Goal: Transaction & Acquisition: Purchase product/service

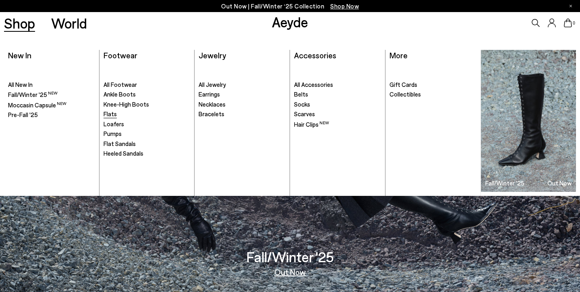
click at [110, 114] on span "Flats" at bounding box center [109, 113] width 13 height 7
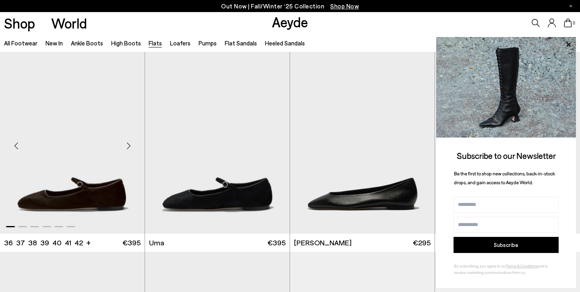
click at [83, 161] on img "1 / 6" at bounding box center [72, 143] width 145 height 182
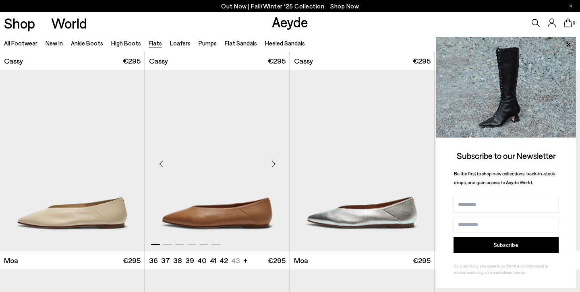
scroll to position [1081, 0]
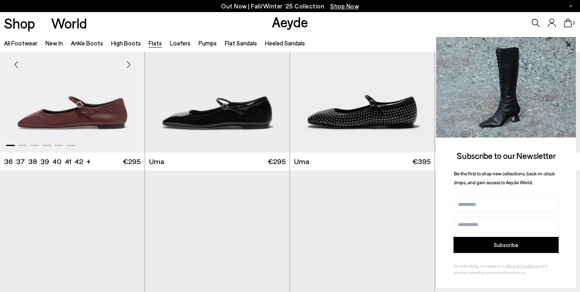
click at [87, 94] on img "1 / 6" at bounding box center [72, 62] width 145 height 182
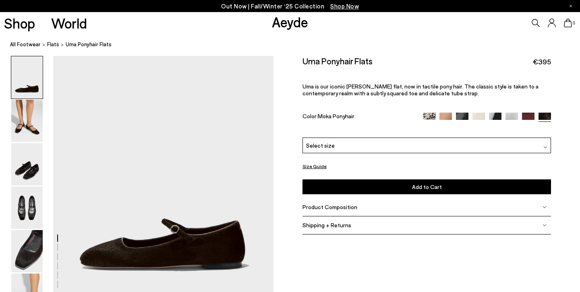
scroll to position [40, 0]
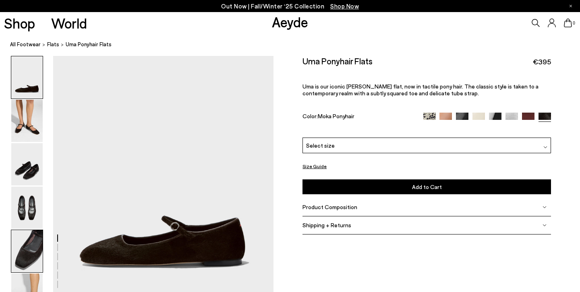
click at [24, 243] on img at bounding box center [26, 251] width 31 height 42
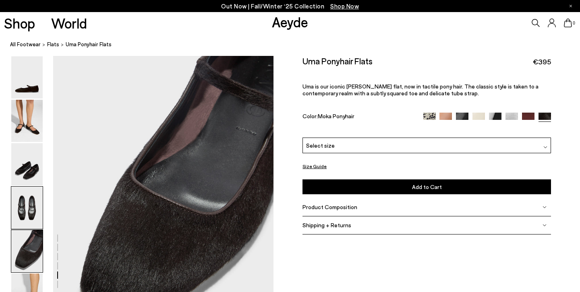
click at [25, 213] on img at bounding box center [26, 208] width 31 height 42
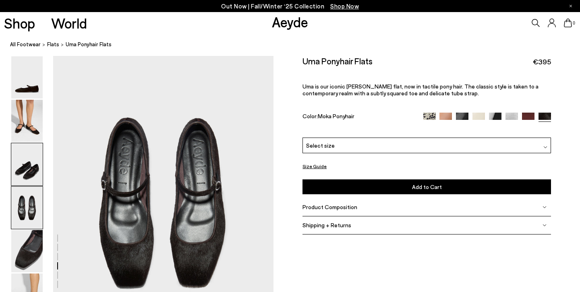
click at [26, 180] on img at bounding box center [26, 164] width 31 height 42
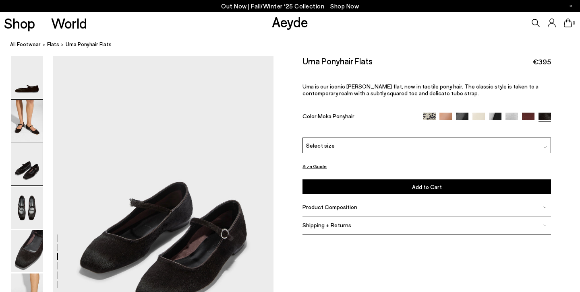
click at [36, 121] on img at bounding box center [26, 121] width 31 height 42
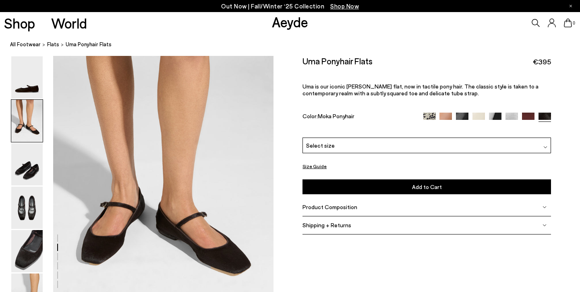
scroll to position [295, 0]
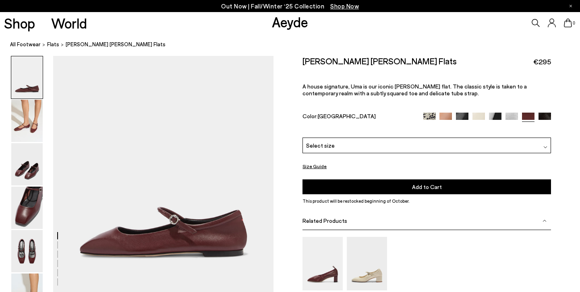
click at [547, 115] on img at bounding box center [544, 119] width 12 height 12
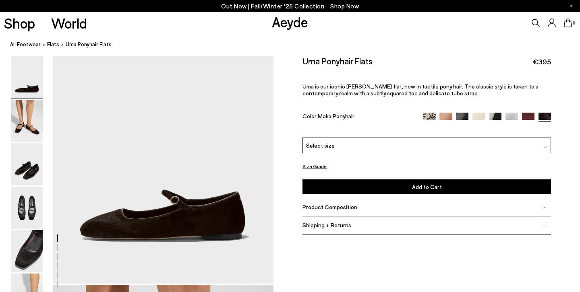
scroll to position [66, 1]
